Goal: Task Accomplishment & Management: Use online tool/utility

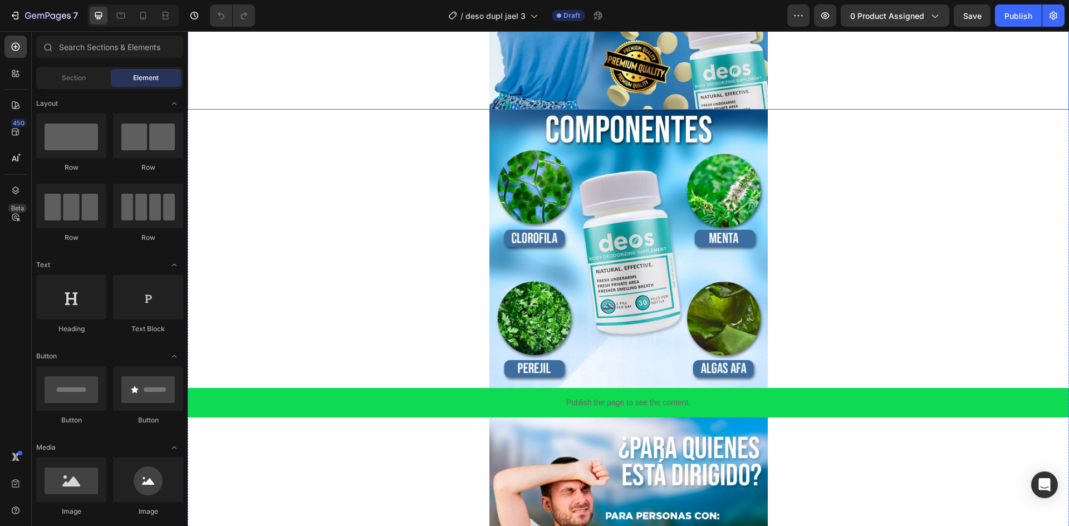
scroll to position [811, 0]
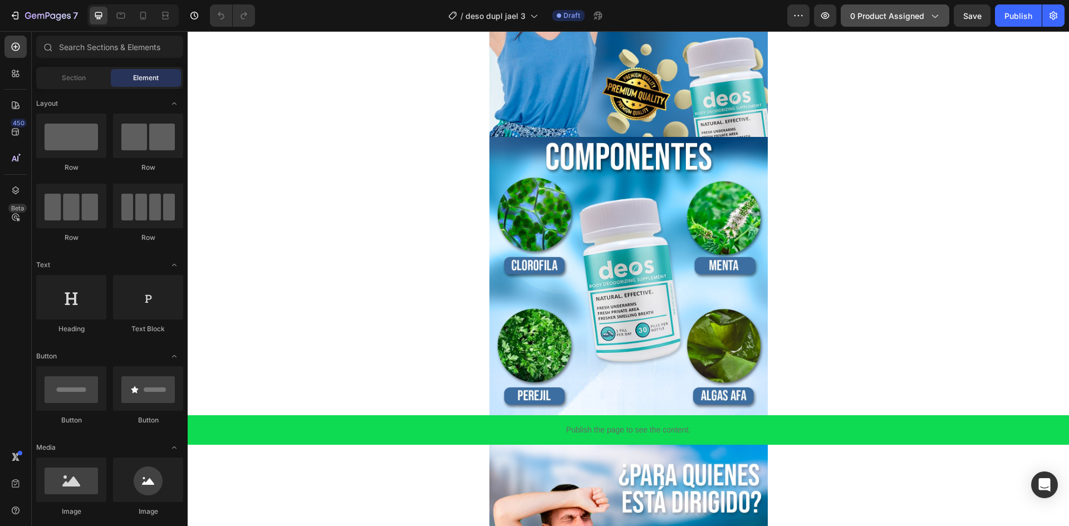
click at [883, 17] on span "0 product assigned" at bounding box center [887, 16] width 74 height 12
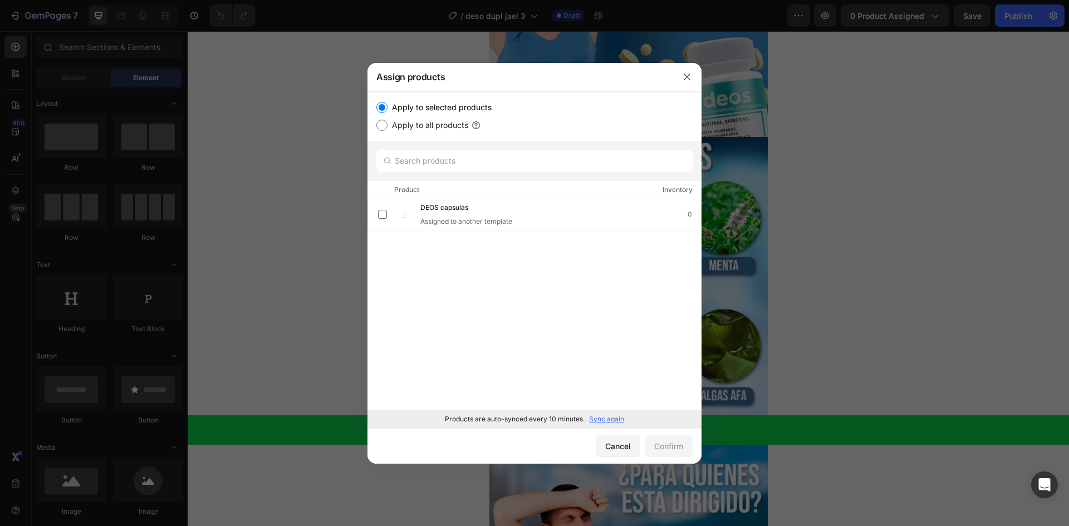
click at [623, 412] on div "Products are auto-synced every 10 minutes. Sync again" at bounding box center [534, 419] width 334 height 18
click at [618, 417] on p "Sync again" at bounding box center [606, 419] width 35 height 10
click at [424, 251] on span "DESO capsula" at bounding box center [442, 245] width 45 height 12
click at [673, 447] on div "Confirm" at bounding box center [668, 446] width 29 height 12
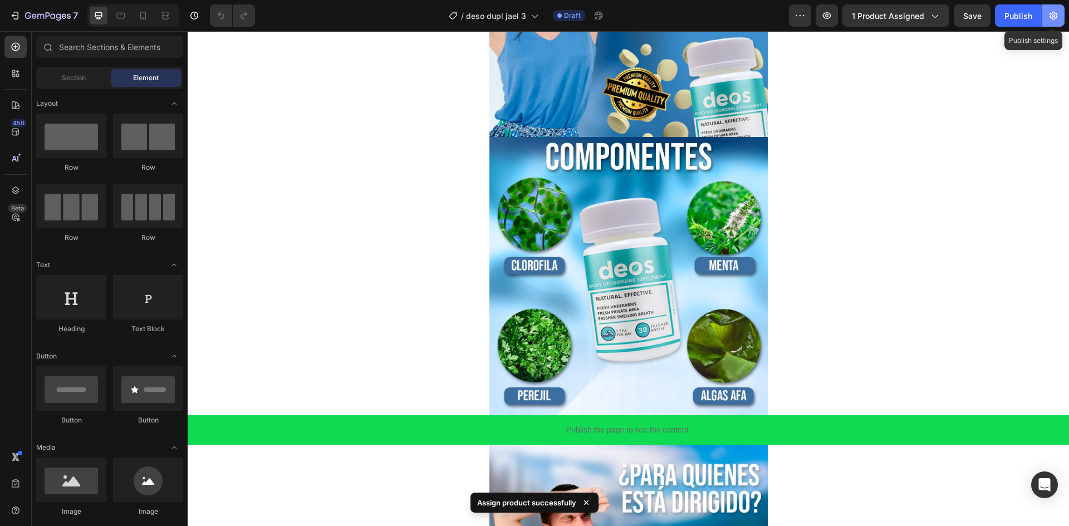
click at [1051, 25] on button "button" at bounding box center [1053, 15] width 22 height 22
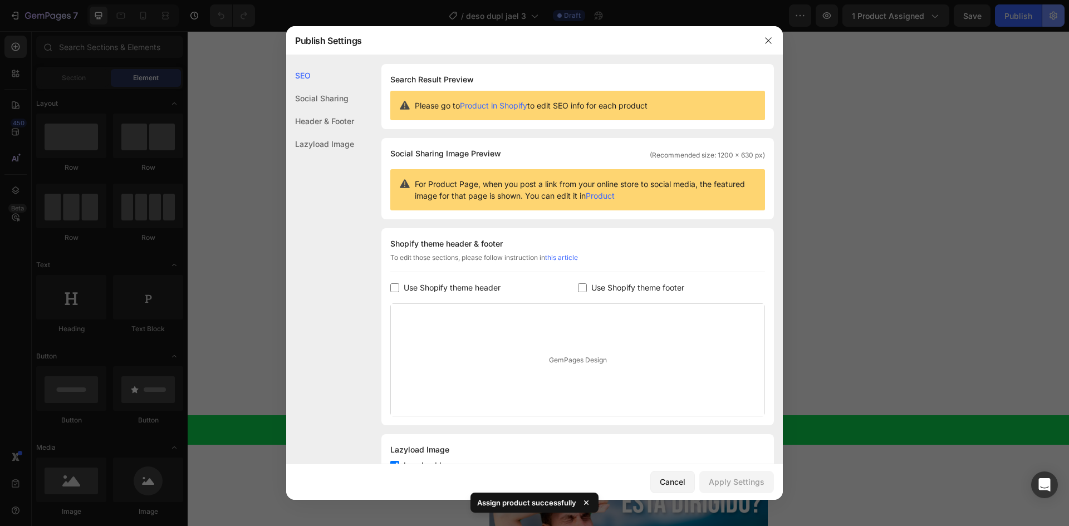
click at [1051, 25] on div at bounding box center [534, 263] width 1069 height 526
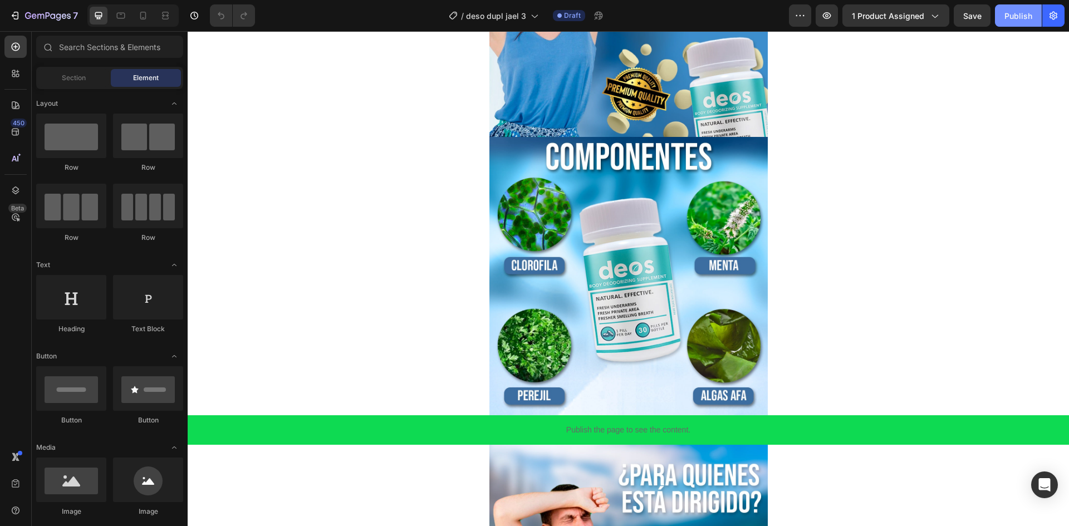
click at [1023, 24] on button "Publish" at bounding box center [1018, 15] width 47 height 22
click at [26, 24] on button "7" at bounding box center [43, 15] width 78 height 22
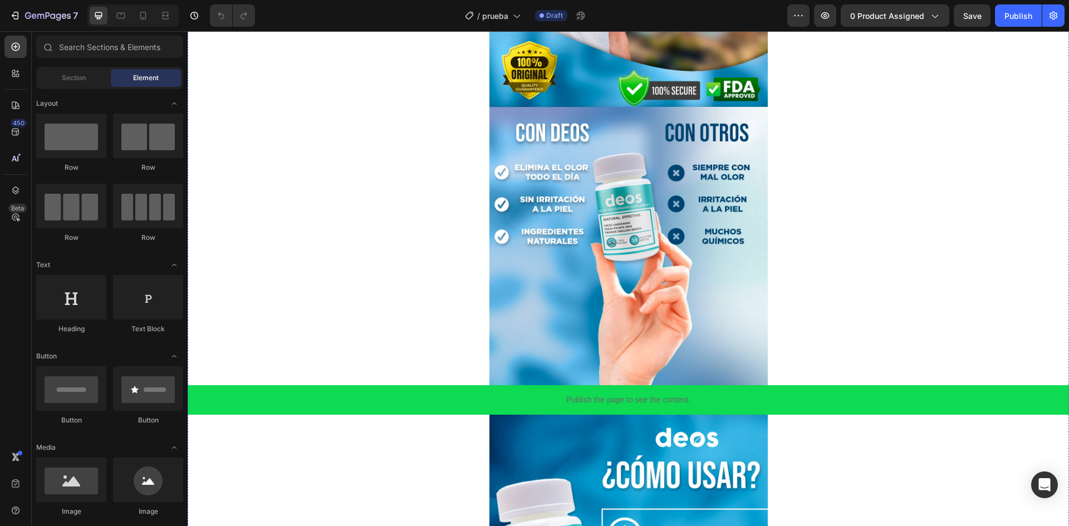
scroll to position [334, 0]
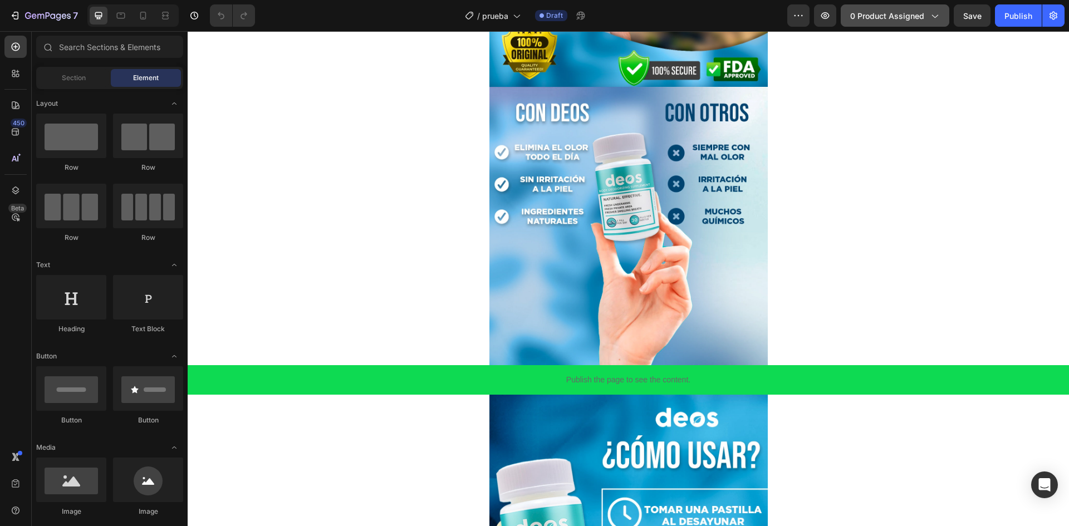
click at [898, 16] on span "0 product assigned" at bounding box center [887, 16] width 74 height 12
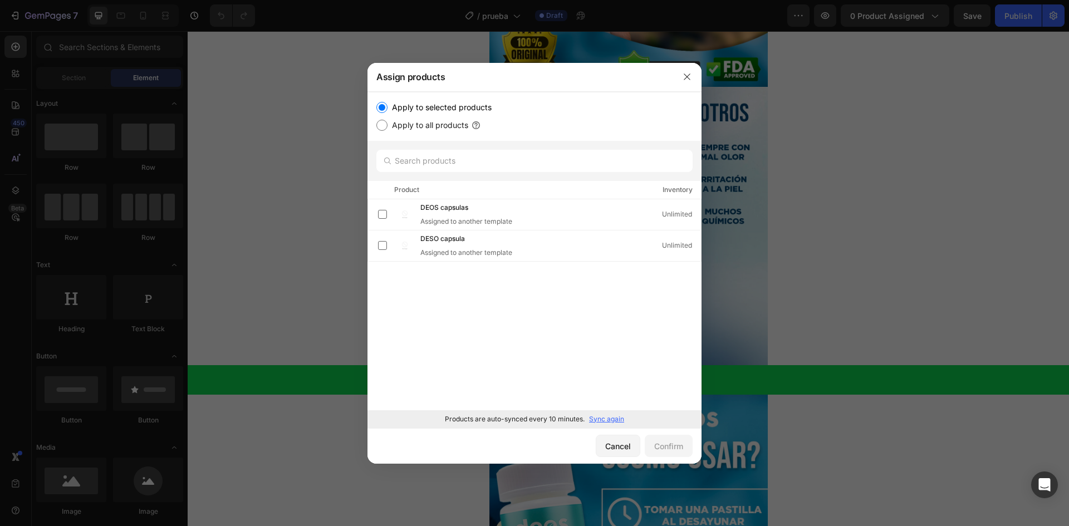
click at [516, 288] on div "DEOS capsulas Assigned to another template Unlimited DESO capsula Assigned to a…" at bounding box center [534, 304] width 334 height 211
click at [629, 450] on div "Cancel" at bounding box center [618, 446] width 26 height 12
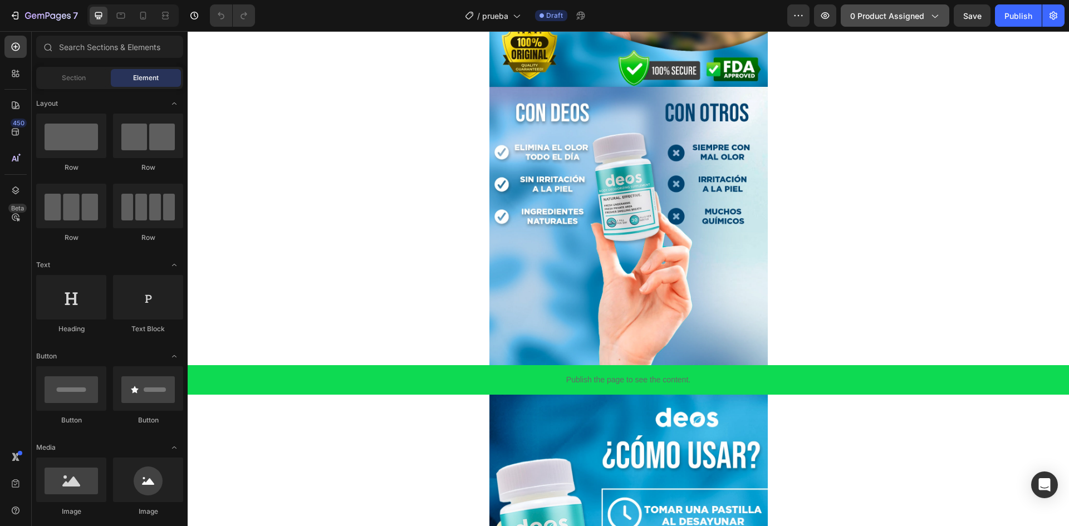
click at [895, 19] on span "0 product assigned" at bounding box center [887, 16] width 74 height 12
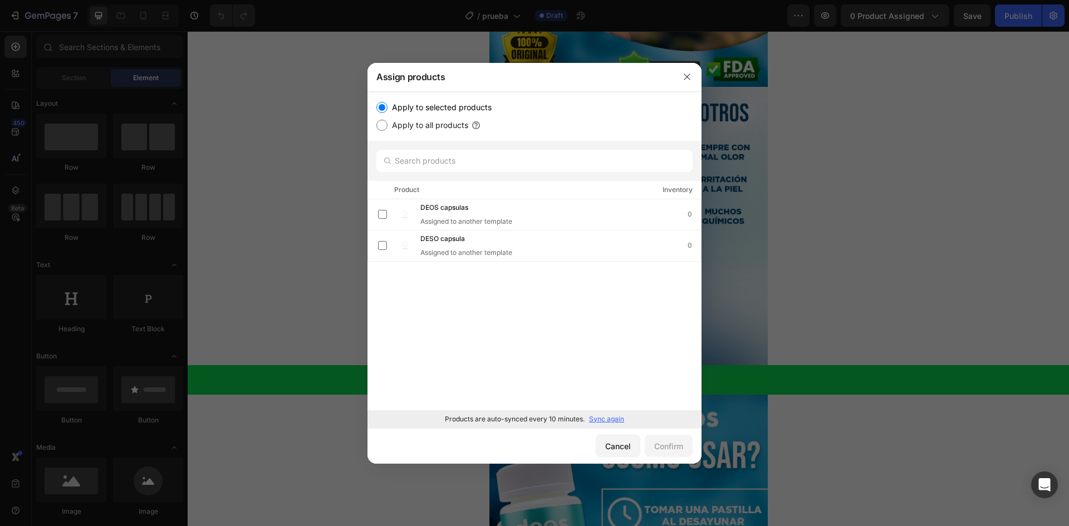
drag, startPoint x: 691, startPoint y: 88, endPoint x: 503, endPoint y: 55, distance: 191.1
click at [691, 88] on div at bounding box center [686, 76] width 29 height 29
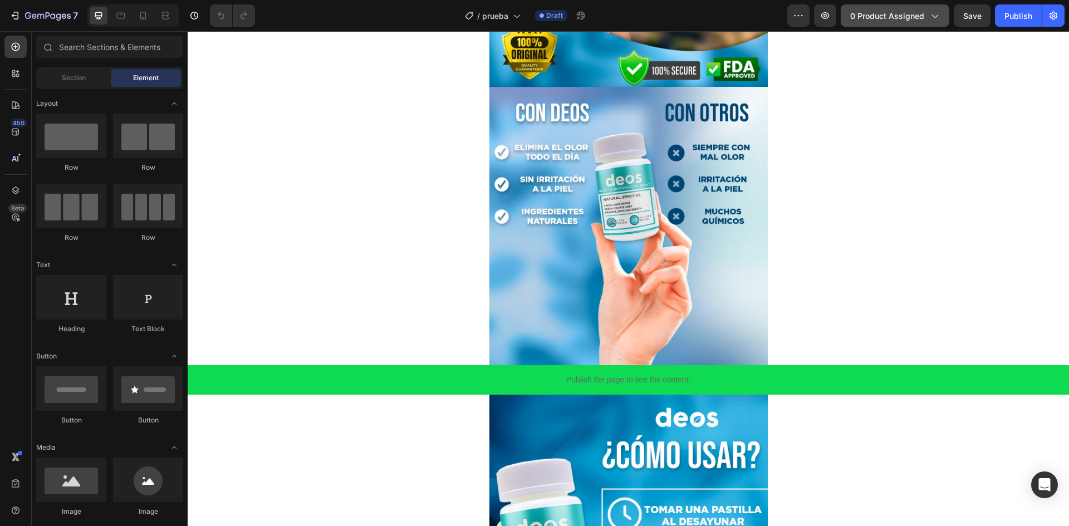
click at [859, 25] on button "0 product assigned" at bounding box center [895, 15] width 109 height 22
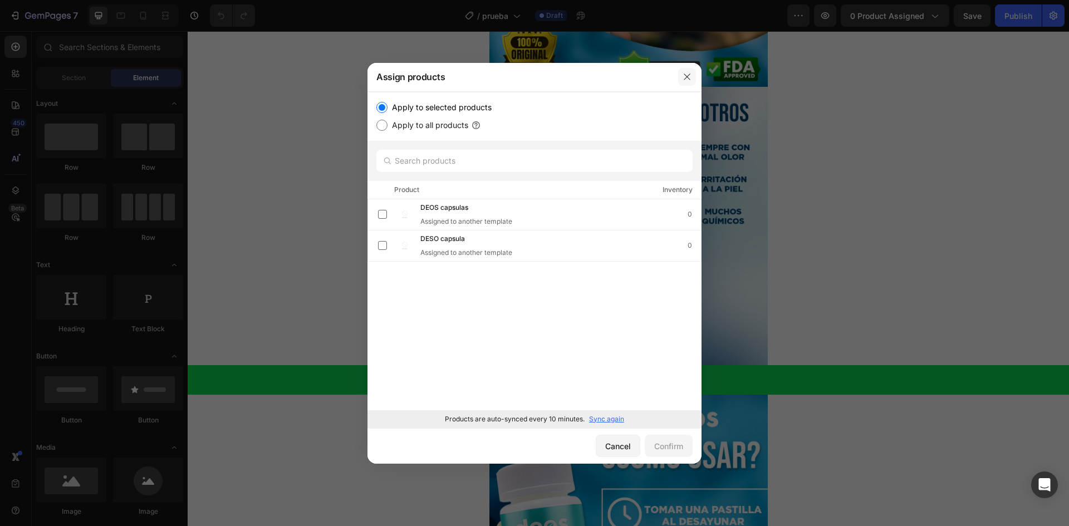
click at [679, 78] on button "button" at bounding box center [687, 77] width 18 height 18
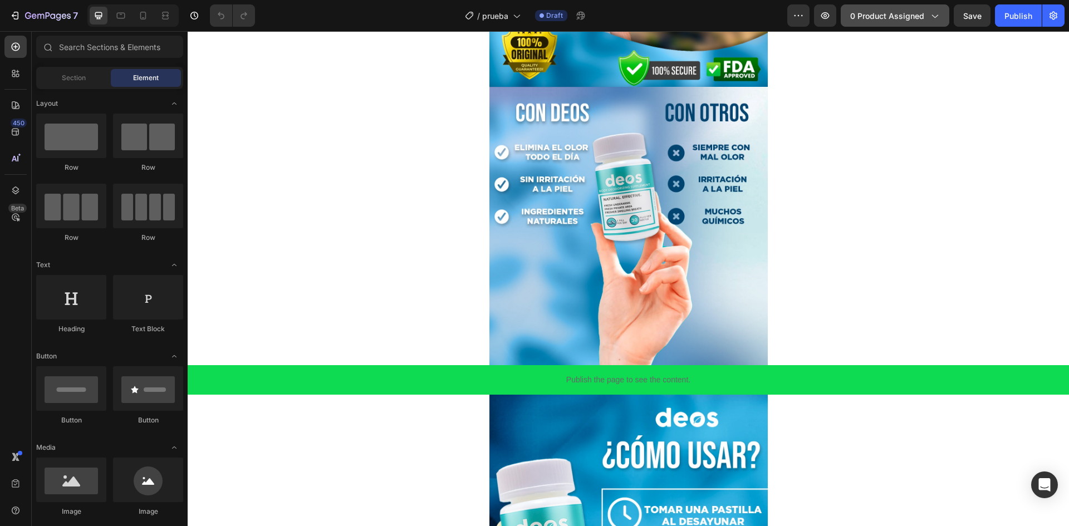
click at [906, 19] on span "0 product assigned" at bounding box center [887, 16] width 74 height 12
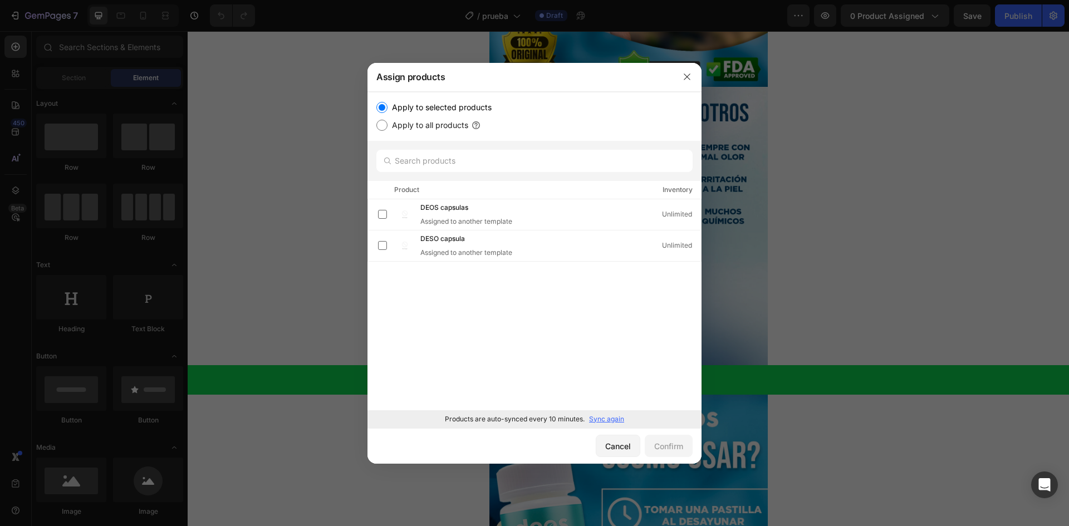
click at [615, 418] on p "Sync again" at bounding box center [606, 419] width 35 height 10
click at [426, 279] on span "prueba prodc" at bounding box center [441, 277] width 42 height 12
click at [678, 446] on div "Confirm" at bounding box center [668, 446] width 29 height 12
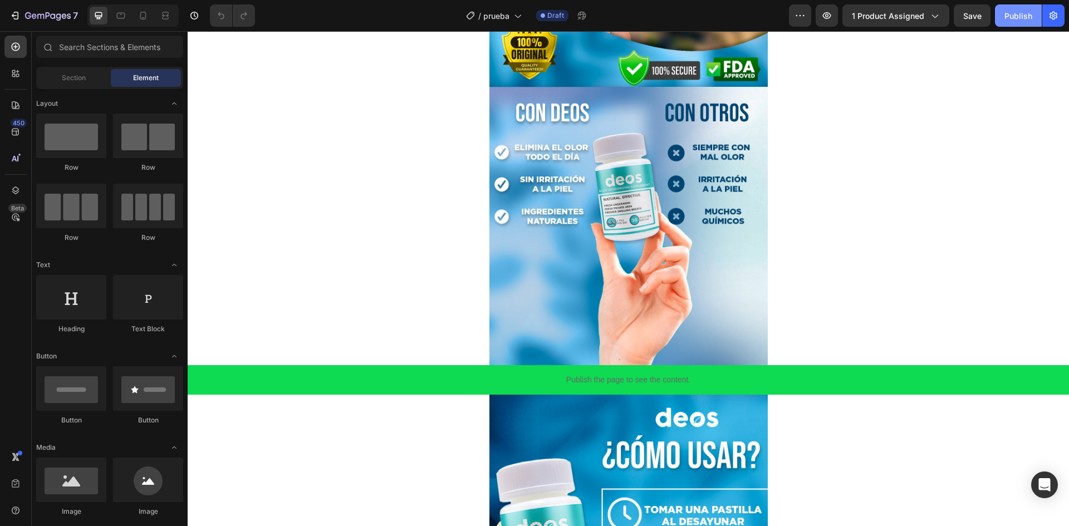
click at [1013, 17] on div "Publish" at bounding box center [1018, 16] width 28 height 12
click at [68, 15] on icon "button" at bounding box center [48, 16] width 46 height 9
